Goal: Navigation & Orientation: Find specific page/section

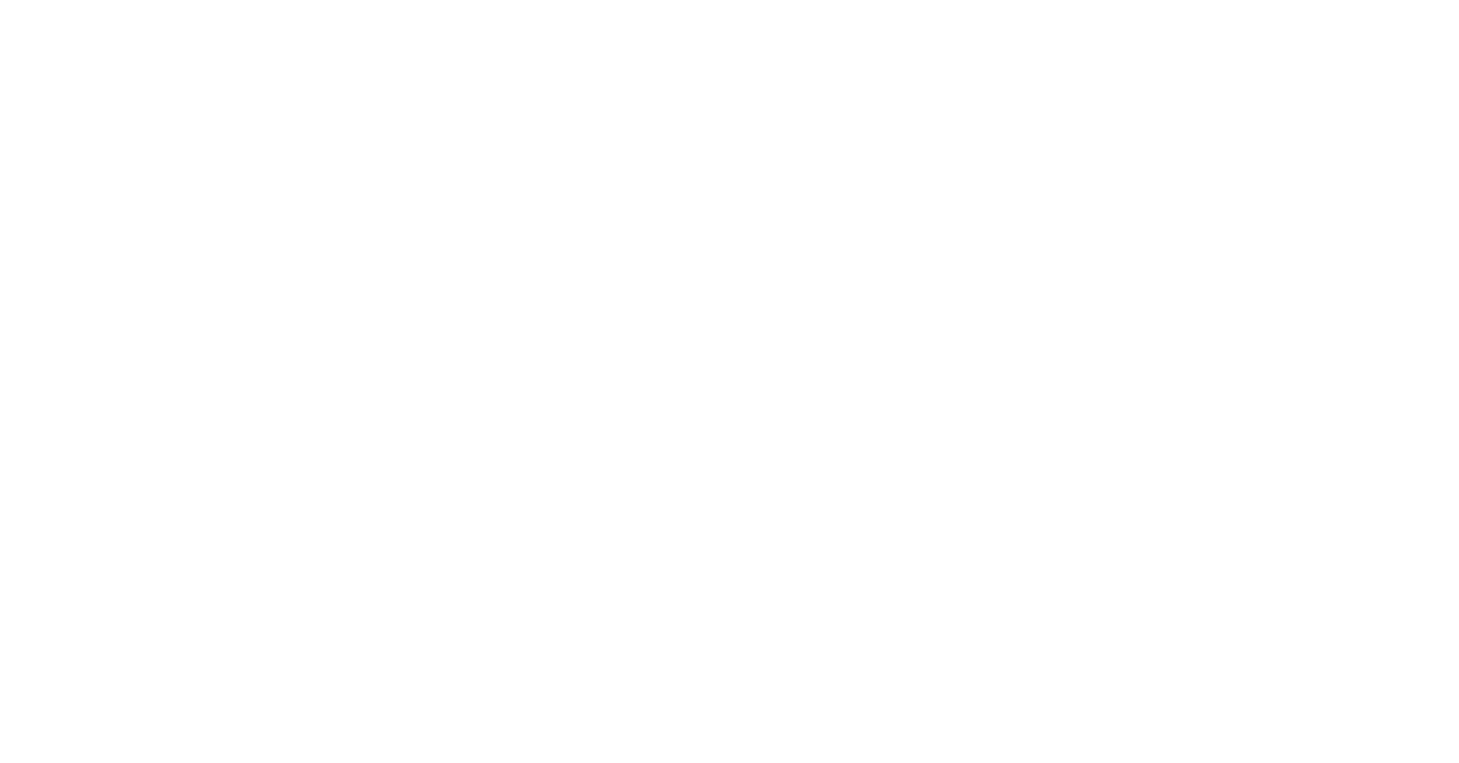
scroll to position [290, 0]
